Goal: Transaction & Acquisition: Purchase product/service

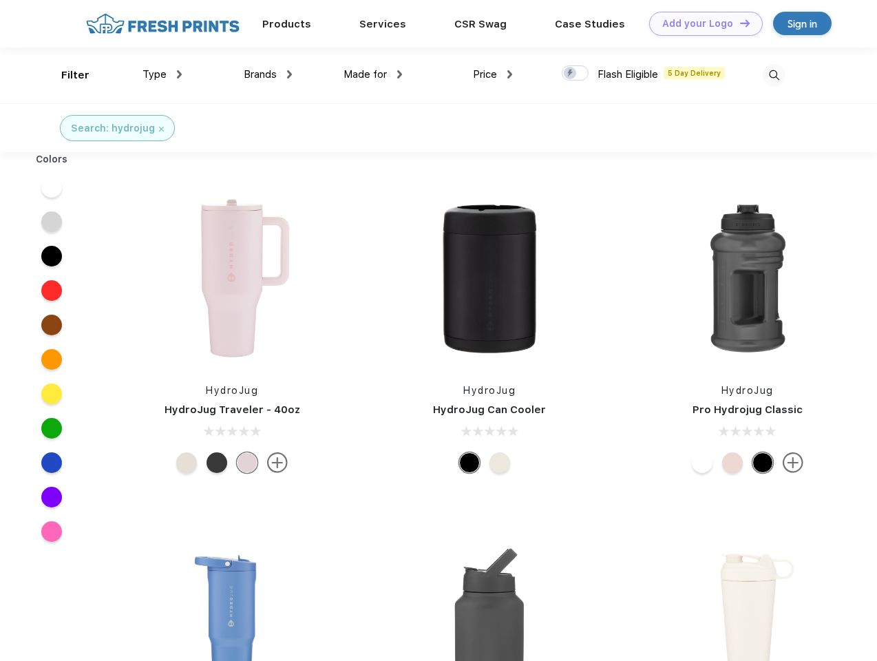
scroll to position [1, 0]
click at [701, 23] on link "Add your Logo Design Tool" at bounding box center [706, 24] width 114 height 24
click at [0, 0] on div "Design Tool" at bounding box center [0, 0] width 0 height 0
click at [738, 23] on link "Add your Logo Design Tool" at bounding box center [706, 24] width 114 height 24
click at [66, 75] on div "Filter" at bounding box center [75, 75] width 28 height 16
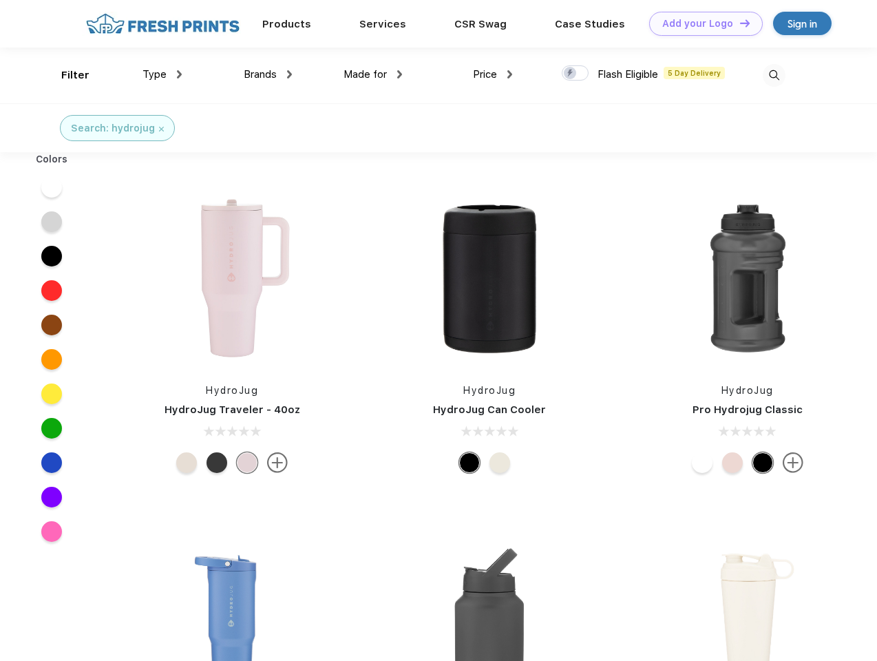
click at [162, 74] on span "Type" at bounding box center [154, 74] width 24 height 12
click at [268, 74] on span "Brands" at bounding box center [260, 74] width 33 height 12
click at [373, 74] on span "Made for" at bounding box center [364, 74] width 43 height 12
click at [493, 74] on span "Price" at bounding box center [485, 74] width 24 height 12
click at [575, 74] on div at bounding box center [575, 72] width 27 height 15
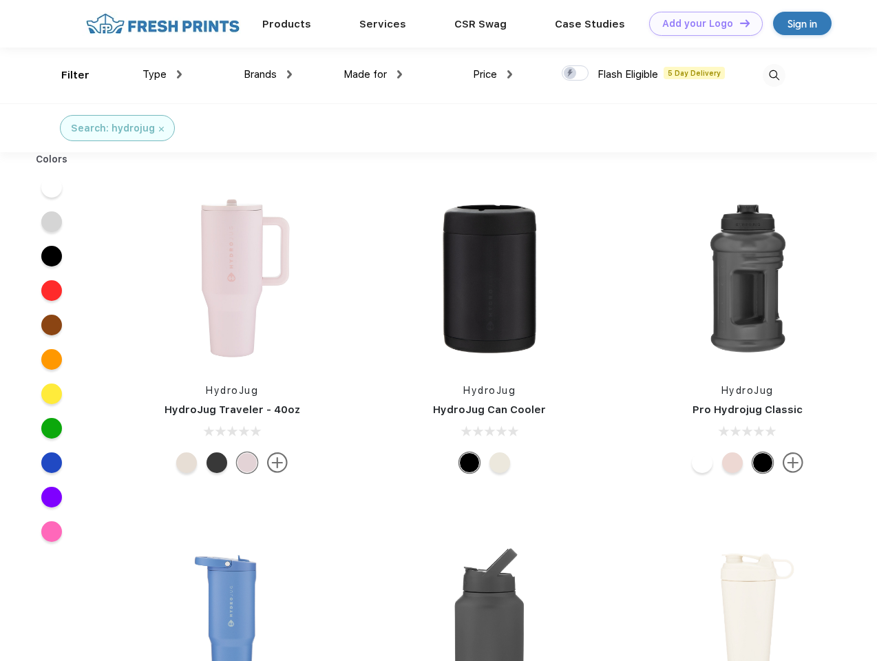
click at [570, 74] on input "checkbox" at bounding box center [566, 69] width 9 height 9
click at [773, 75] on img at bounding box center [773, 75] width 23 height 23
